Goal: Go to known website: Go to known website

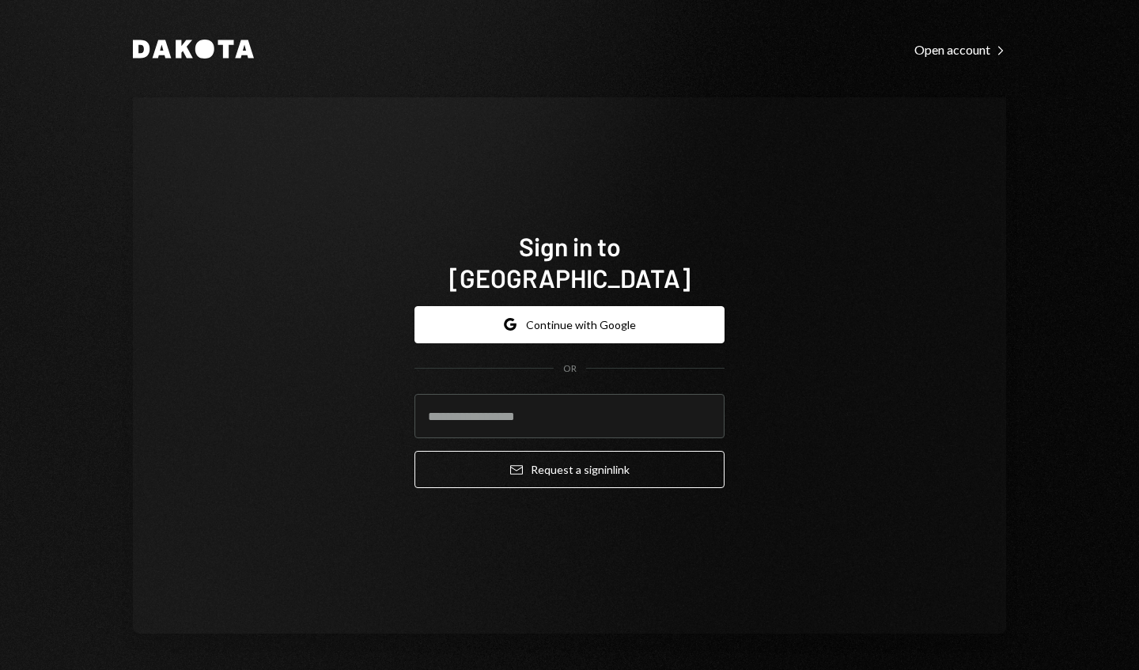
click at [703, 403] on input "email" at bounding box center [570, 416] width 310 height 44
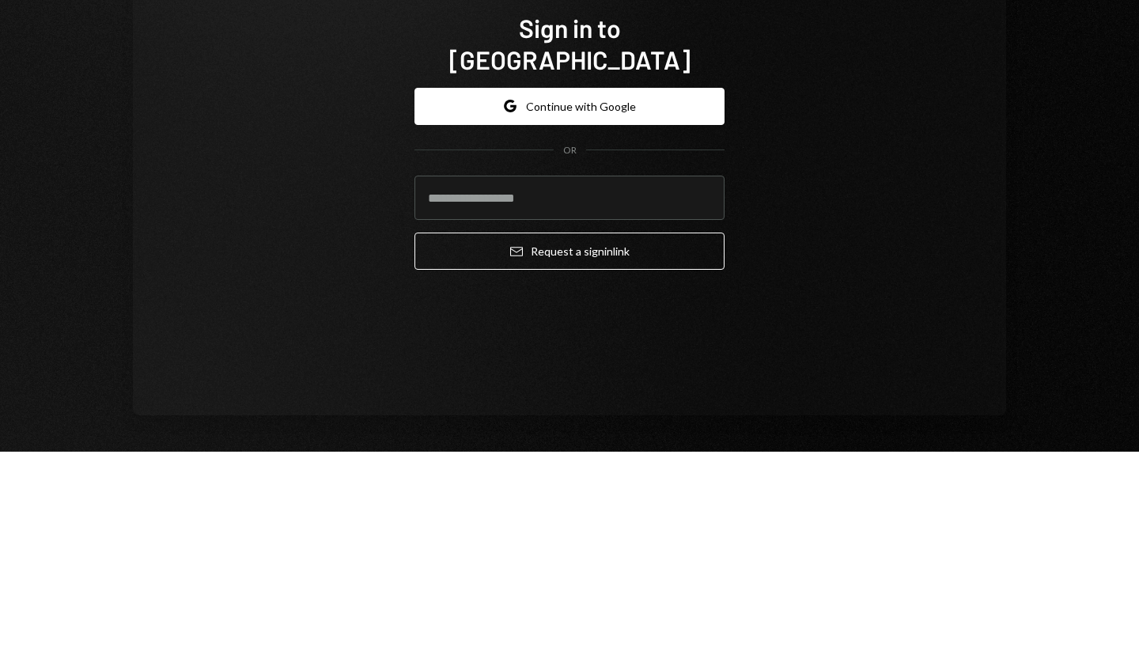
click at [669, 398] on input "email" at bounding box center [570, 416] width 310 height 44
type input "**********"
click at [559, 457] on button "Email Request a sign in link" at bounding box center [570, 469] width 310 height 37
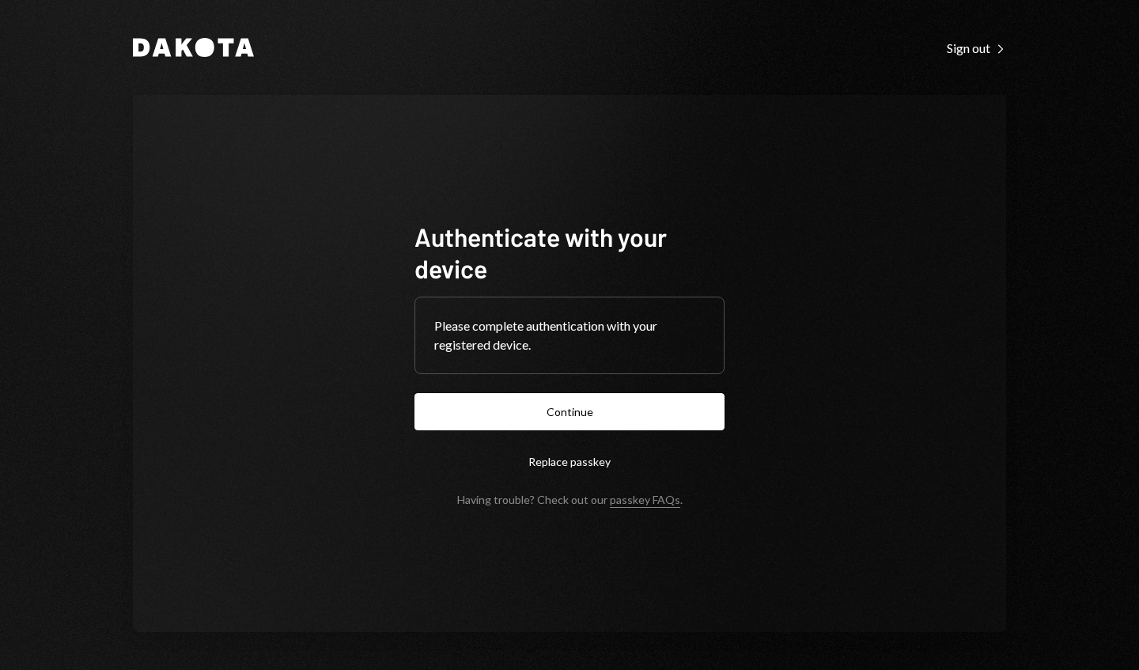
click at [699, 394] on button "Continue" at bounding box center [570, 411] width 310 height 37
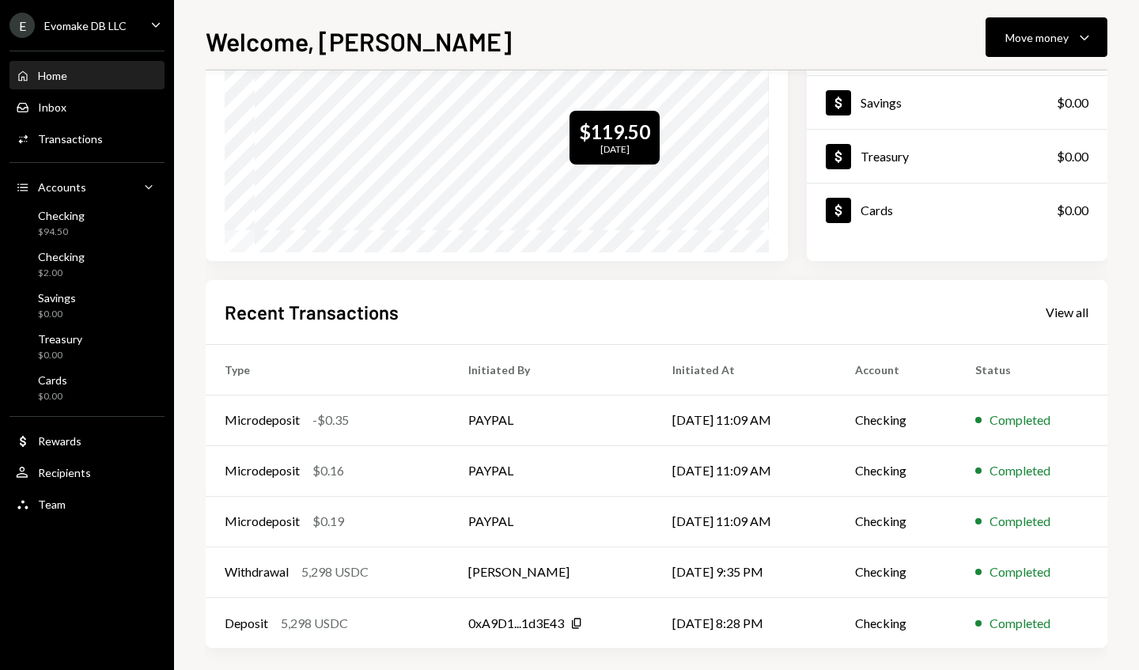
scroll to position [208, 0]
